Goal: Information Seeking & Learning: Compare options

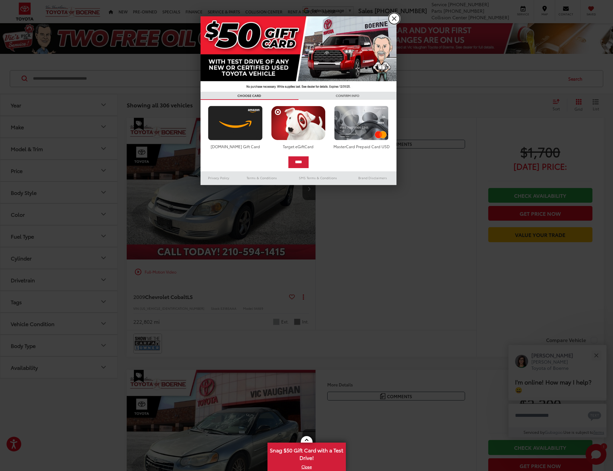
click at [391, 18] on link "X" at bounding box center [393, 18] width 11 height 11
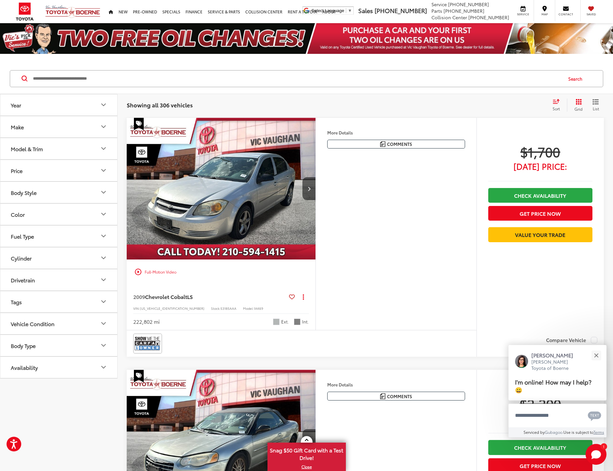
click at [105, 148] on icon "Model & Trim" at bounding box center [104, 149] width 4 height 2
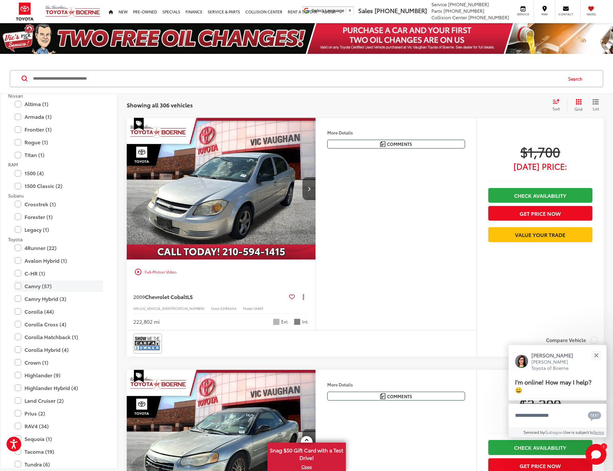
click at [15, 286] on label "Camry (57)" at bounding box center [59, 285] width 88 height 11
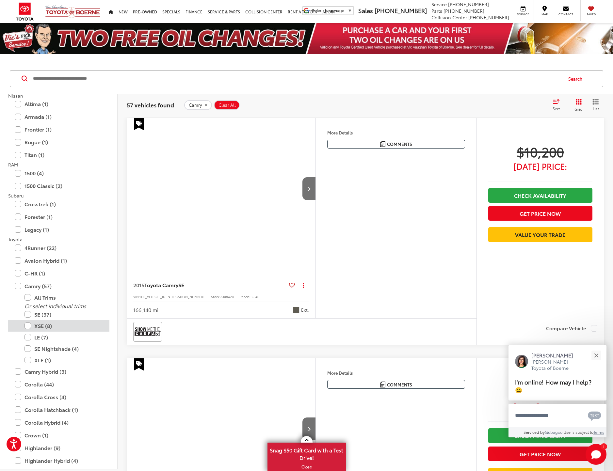
click at [26, 324] on label "XSE (8)" at bounding box center [63, 325] width 78 height 11
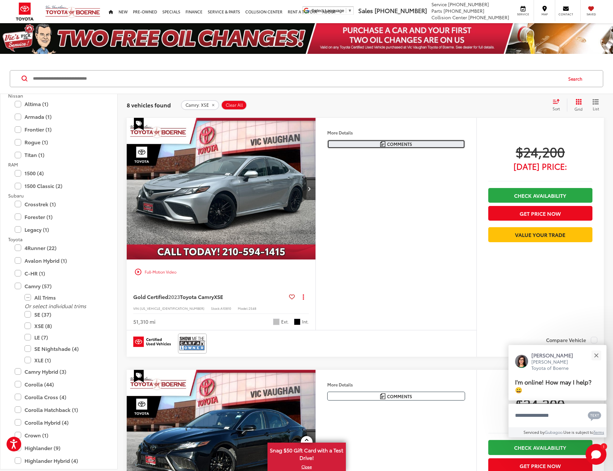
click at [395, 146] on span "Comments" at bounding box center [399, 144] width 25 height 6
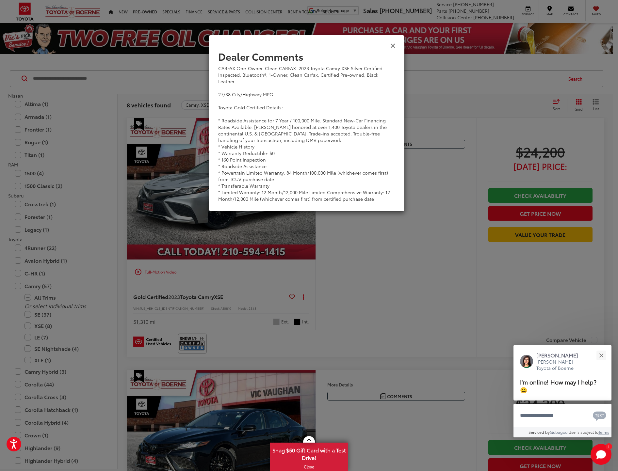
click at [393, 46] on icon "Close" at bounding box center [392, 45] width 5 height 7
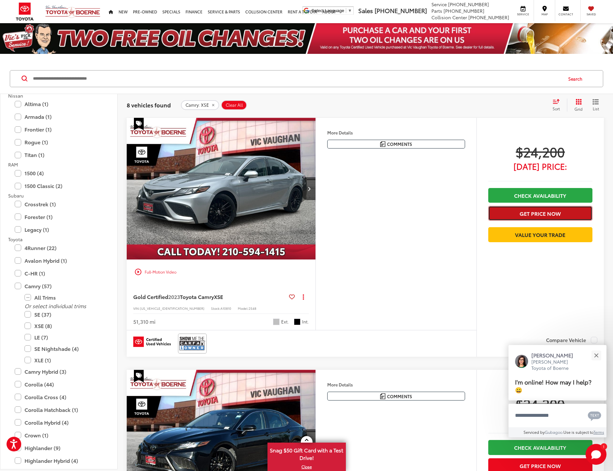
click at [515, 215] on button "Get Price Now" at bounding box center [540, 213] width 104 height 15
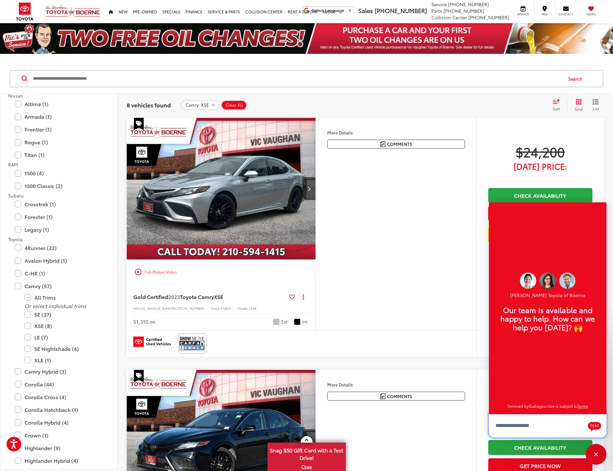
scroll to position [8, 0]
click at [457, 245] on div "More Details Comments Dealer Comments CARFAX One-Owner. Clean CARFAX. 2023 Toyo…" at bounding box center [395, 224] width 161 height 212
click at [481, 170] on div "Track Price $24,200 [DATE] Price: Check Availability Get Price Now Value Your T…" at bounding box center [539, 225] width 127 height 214
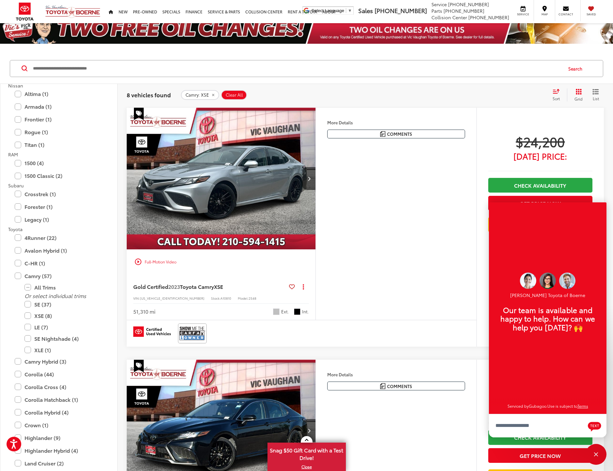
scroll to position [131, 0]
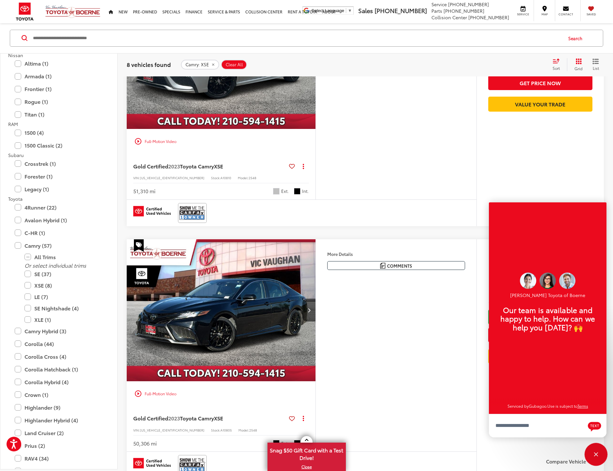
click at [595, 451] on div "Close" at bounding box center [595, 454] width 21 height 21
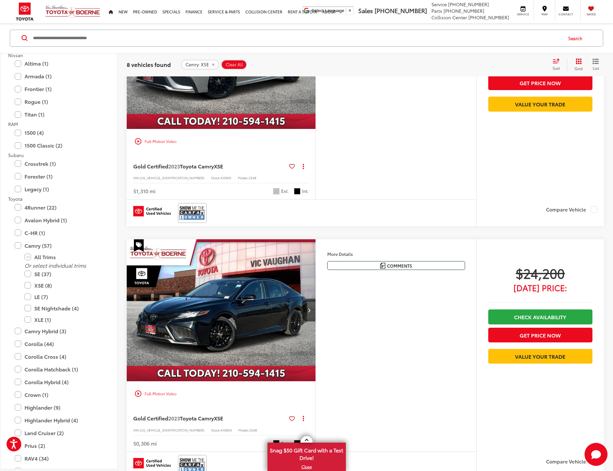
scroll to position [229, 0]
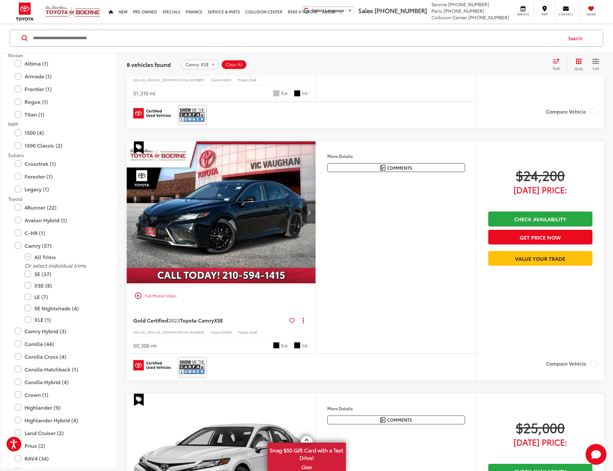
click at [310, 212] on icon "Next image" at bounding box center [309, 212] width 3 height 5
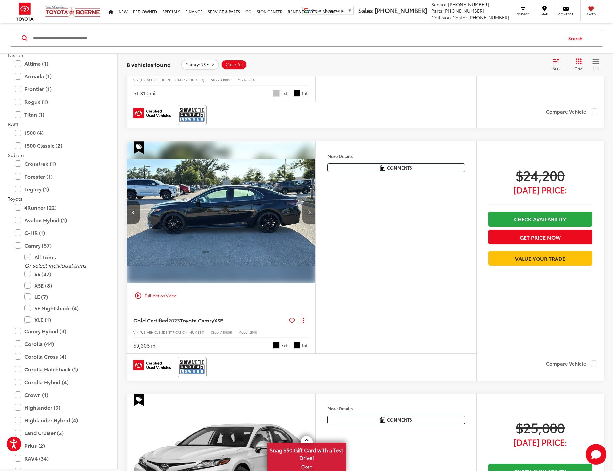
click at [310, 212] on icon "Next image" at bounding box center [309, 212] width 3 height 5
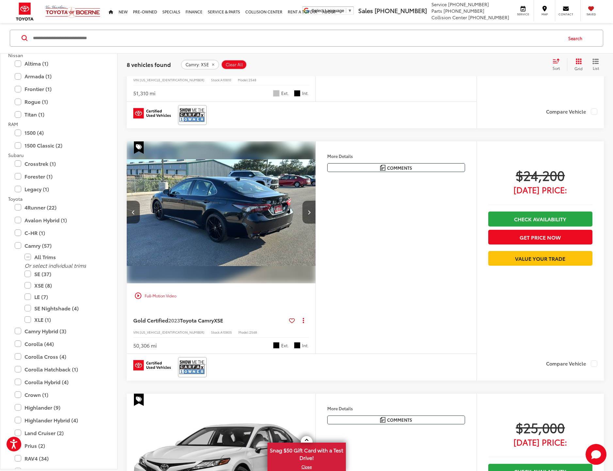
click at [309, 212] on icon "Next image" at bounding box center [309, 212] width 3 height 5
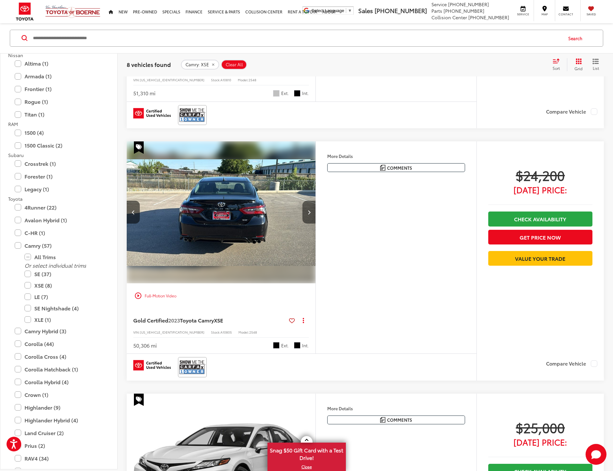
click at [306, 212] on button "Next image" at bounding box center [308, 212] width 13 height 23
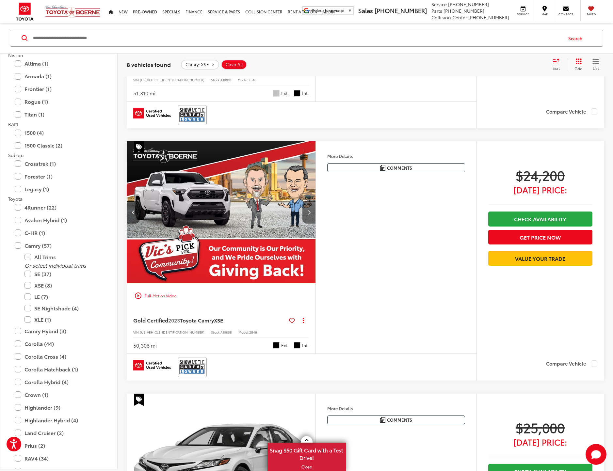
click at [311, 212] on button "Next image" at bounding box center [308, 212] width 13 height 23
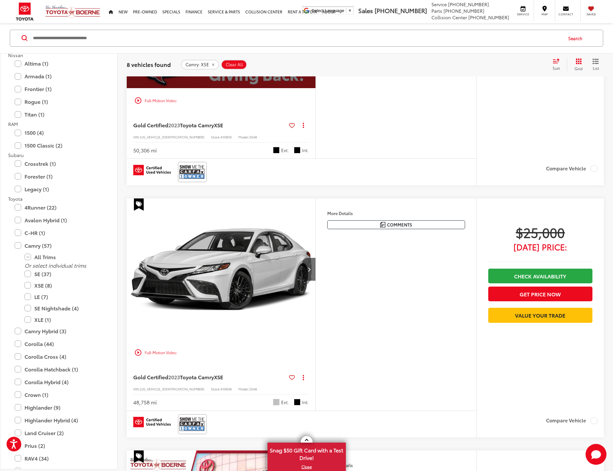
scroll to position [424, 0]
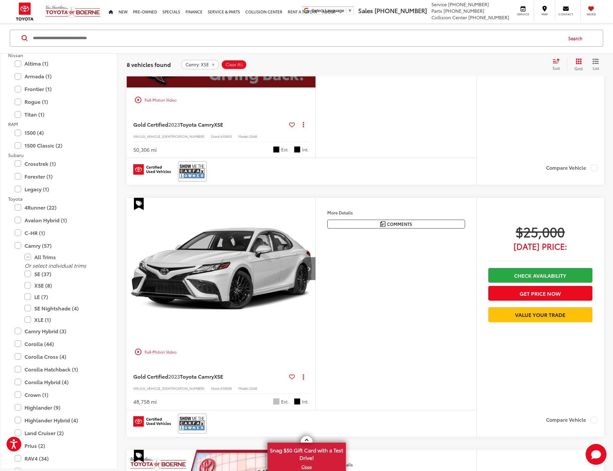
click at [313, 266] on button "Next image" at bounding box center [308, 268] width 13 height 23
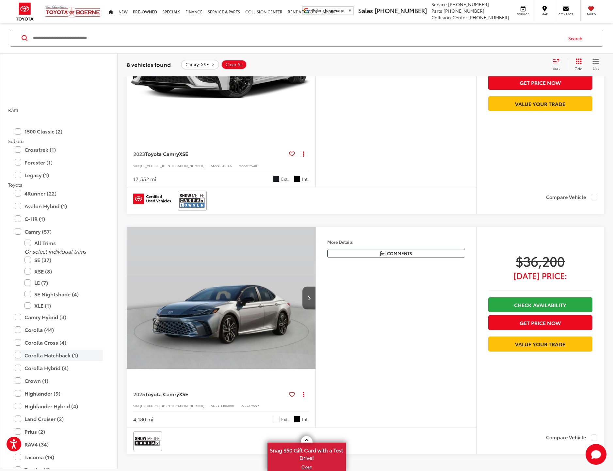
scroll to position [914, 0]
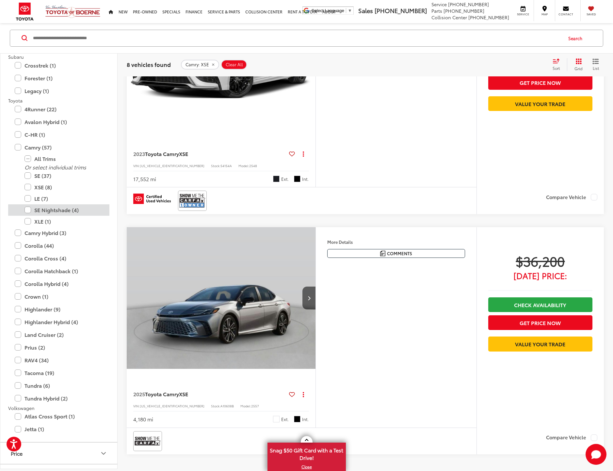
click at [27, 209] on label "SE Nightshade (4)" at bounding box center [63, 209] width 78 height 11
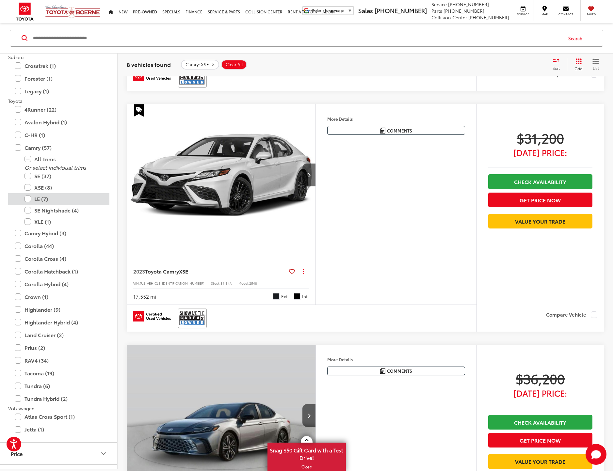
scroll to position [40, 0]
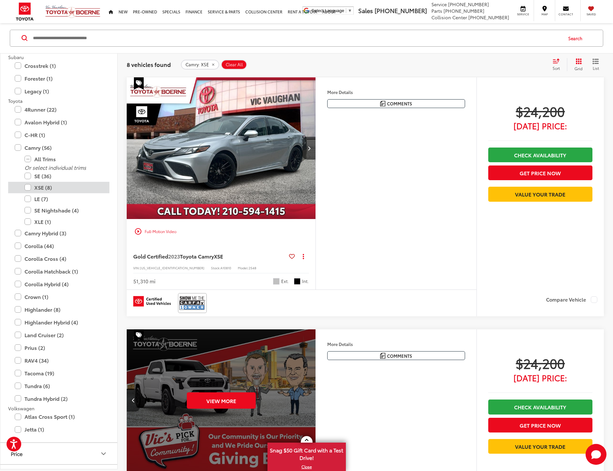
click at [28, 187] on label "XSE (8)" at bounding box center [63, 187] width 78 height 11
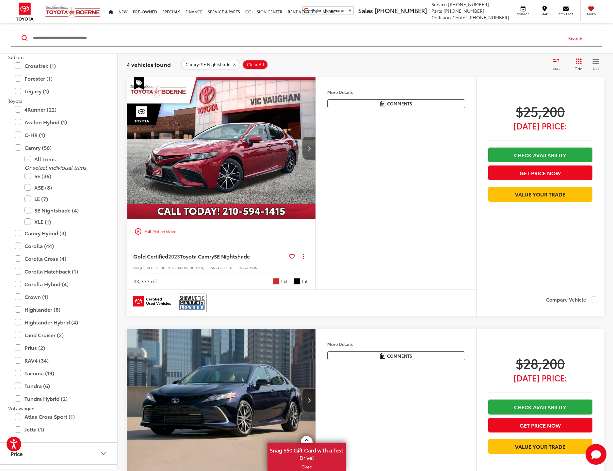
click at [310, 153] on button "Next image" at bounding box center [308, 148] width 13 height 23
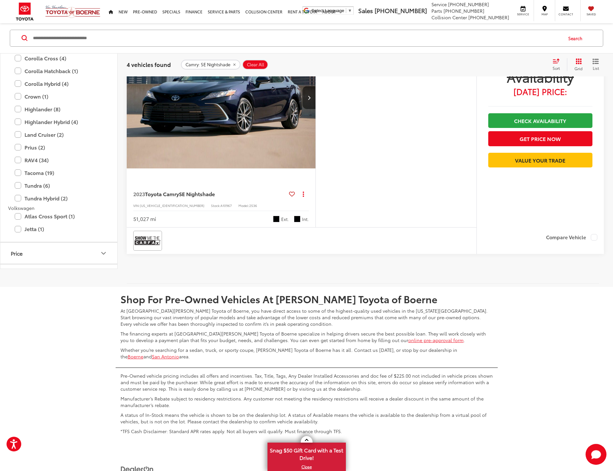
scroll to position [628, 0]
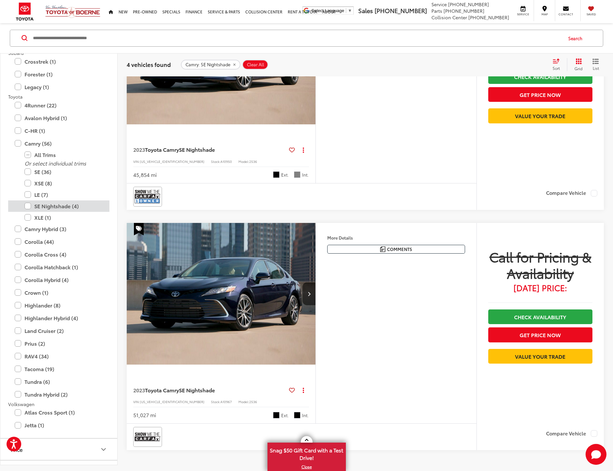
click at [28, 206] on label "SE Nightshade (4)" at bounding box center [63, 205] width 78 height 11
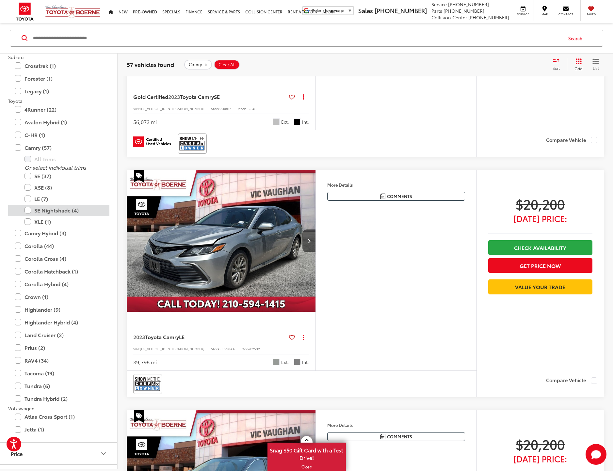
scroll to position [43, 0]
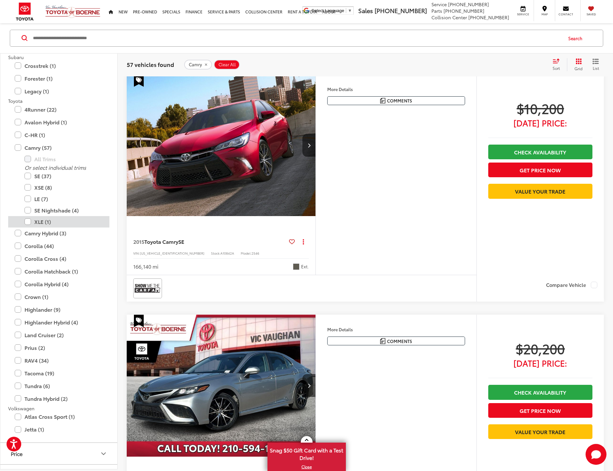
click at [27, 221] on label "XLE (1)" at bounding box center [63, 221] width 78 height 11
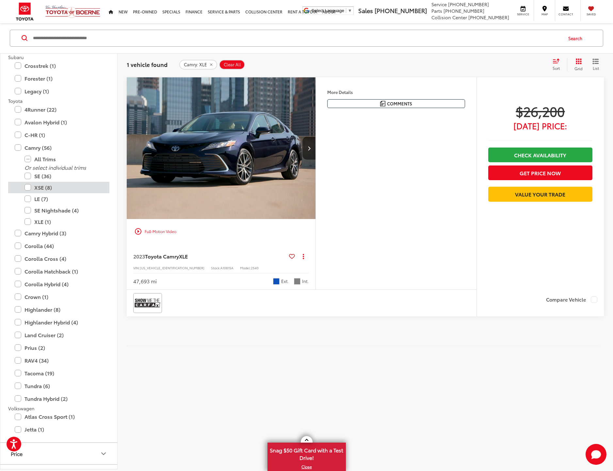
click at [28, 188] on label "XSE (8)" at bounding box center [63, 187] width 78 height 11
click at [26, 221] on label "XLE (1)" at bounding box center [63, 221] width 78 height 11
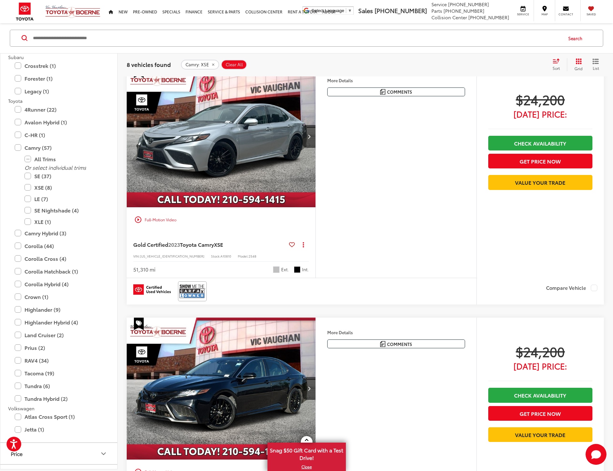
scroll to position [138, 0]
